Goal: Task Accomplishment & Management: Use online tool/utility

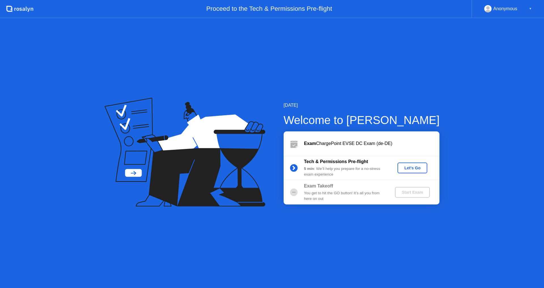
click at [420, 166] on div "Let's Go" at bounding box center [412, 168] width 25 height 5
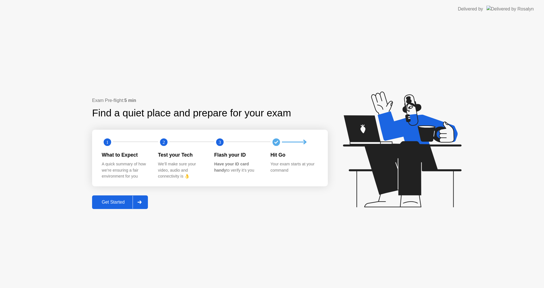
click at [110, 201] on div "Get Started" at bounding box center [113, 202] width 39 height 5
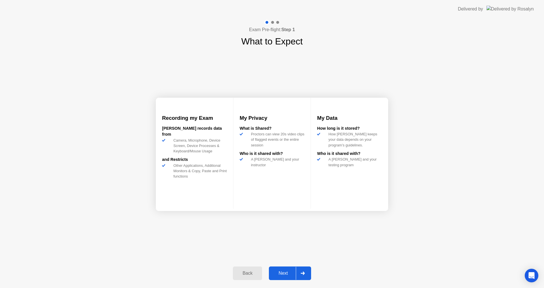
click at [287, 271] on div "Next" at bounding box center [283, 273] width 25 height 5
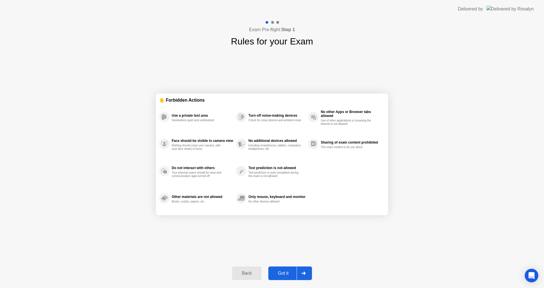
click at [279, 275] on div "Got it" at bounding box center [283, 273] width 27 height 5
select select "**********"
select select "*******"
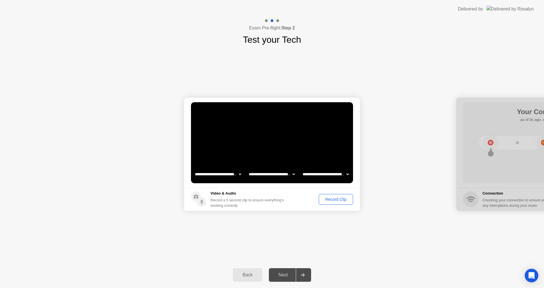
click at [279, 275] on div "Next" at bounding box center [283, 275] width 25 height 5
click at [338, 198] on div "Record Clip" at bounding box center [336, 199] width 30 height 5
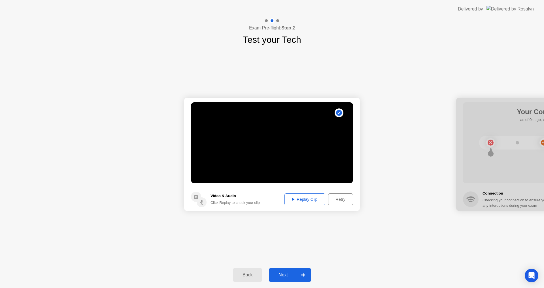
click at [301, 196] on button "Replay Clip" at bounding box center [305, 200] width 41 height 12
click at [312, 200] on div "Replay Clip" at bounding box center [305, 199] width 37 height 5
click at [343, 201] on div "Retry" at bounding box center [340, 199] width 21 height 5
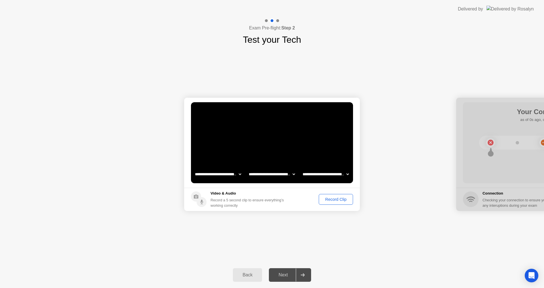
click at [342, 201] on div "Record Clip" at bounding box center [336, 199] width 30 height 5
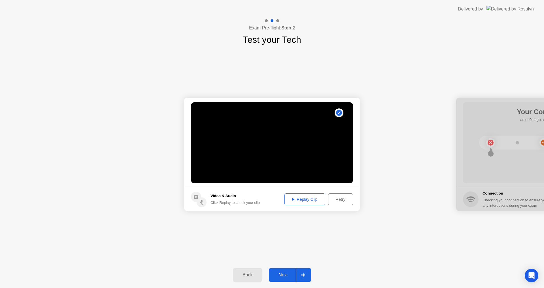
click at [282, 273] on div "Next" at bounding box center [283, 275] width 25 height 5
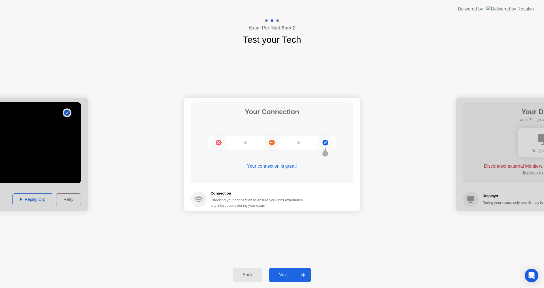
click at [287, 273] on div "Next" at bounding box center [283, 275] width 25 height 5
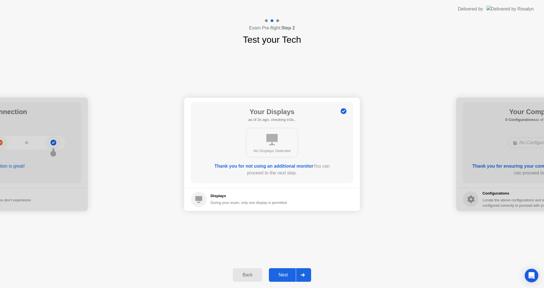
click at [287, 273] on div "Next" at bounding box center [283, 275] width 25 height 5
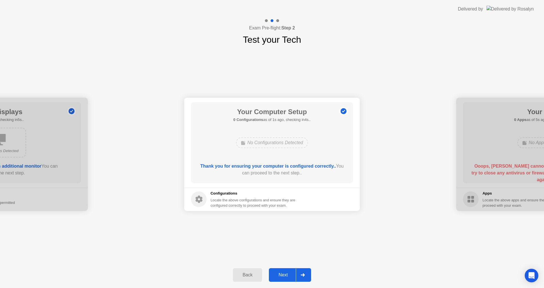
click at [287, 273] on div "Next" at bounding box center [283, 275] width 25 height 5
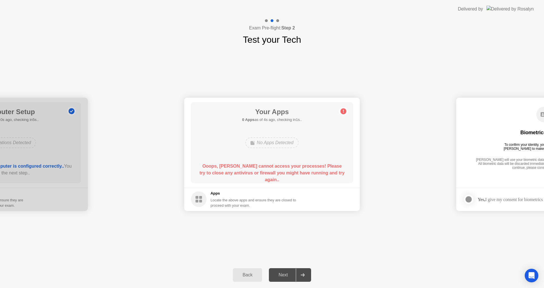
click at [371, 233] on div "**********" at bounding box center [272, 154] width 544 height 216
drag, startPoint x: 218, startPoint y: 200, endPoint x: 205, endPoint y: 200, distance: 12.8
click at [210, 200] on div "Apps Locate the above apps and ensure they are closed to proceed with your exam." at bounding box center [243, 200] width 105 height 18
click at [194, 200] on circle at bounding box center [199, 200] width 16 height 16
click at [216, 200] on div "Locate the above apps and ensure they are closed to proceed with your exam." at bounding box center [254, 203] width 86 height 11
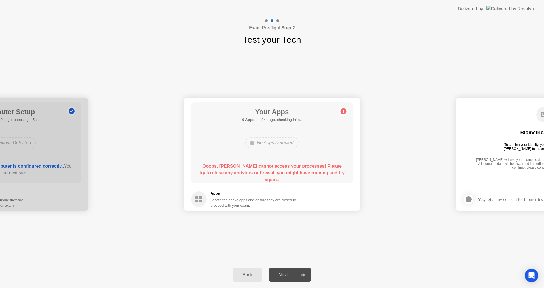
click at [216, 200] on div "Locate the above apps and ensure they are closed to proceed with your exam." at bounding box center [254, 203] width 86 height 11
click at [284, 277] on div "Next" at bounding box center [283, 275] width 25 height 5
click at [304, 275] on icon at bounding box center [303, 274] width 4 height 3
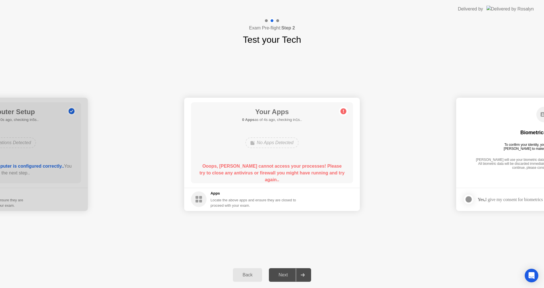
click at [344, 112] on circle at bounding box center [344, 111] width 6 height 6
click at [271, 144] on div "No Apps Detected" at bounding box center [271, 142] width 53 height 11
click at [286, 274] on div "Next" at bounding box center [283, 275] width 25 height 5
click at [307, 274] on div at bounding box center [303, 275] width 14 height 13
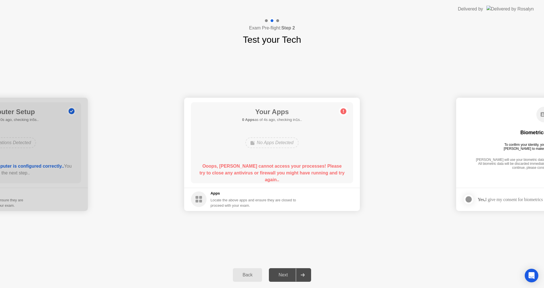
drag, startPoint x: 307, startPoint y: 274, endPoint x: 343, endPoint y: 190, distance: 90.8
click at [309, 274] on div at bounding box center [303, 275] width 14 height 13
click at [250, 274] on div "Back" at bounding box center [248, 275] width 26 height 5
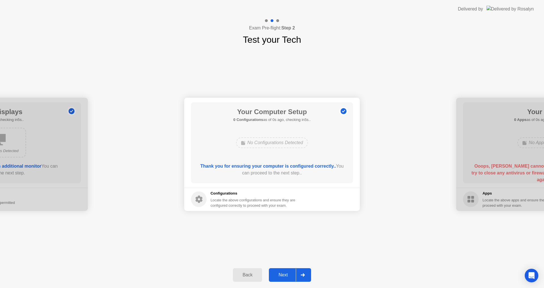
click at [283, 277] on div "Next" at bounding box center [283, 275] width 25 height 5
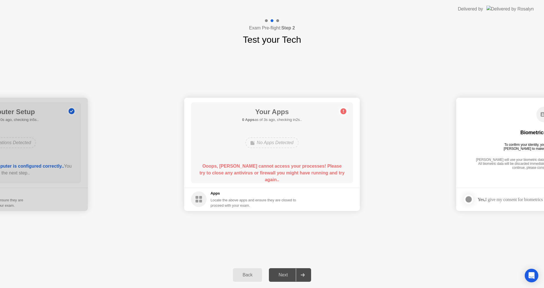
click at [287, 275] on div "Next" at bounding box center [283, 275] width 25 height 5
click at [533, 274] on icon "Open Intercom Messenger" at bounding box center [531, 275] width 7 height 7
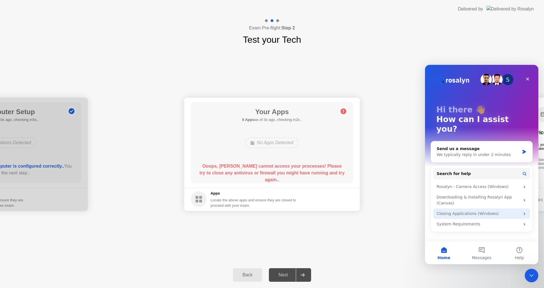
click at [473, 211] on div "Closing Applications (Windows)" at bounding box center [478, 214] width 83 height 6
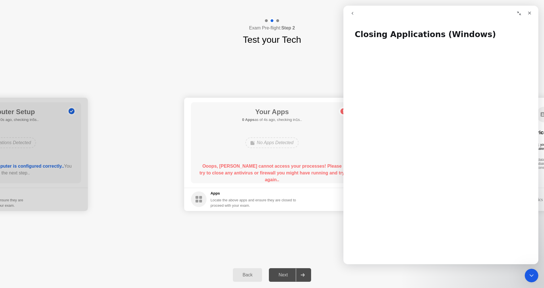
click at [289, 139] on div "No Apps Detected" at bounding box center [271, 142] width 53 height 11
